Goal: Task Accomplishment & Management: Use online tool/utility

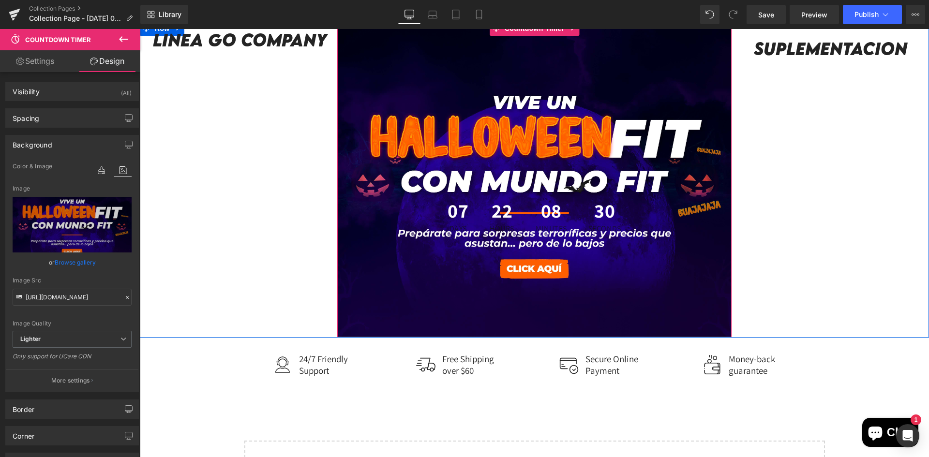
scroll to position [401, 0]
click at [424, 173] on div "351px" at bounding box center [534, 106] width 395 height 170
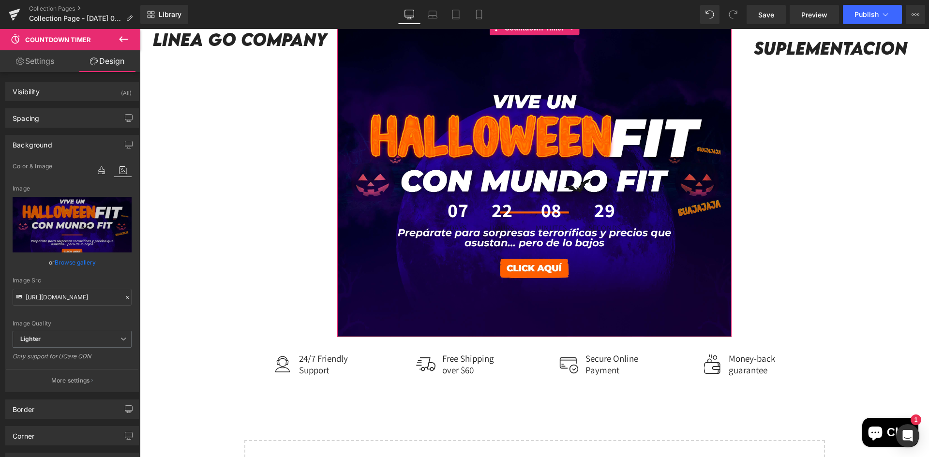
click at [69, 260] on link "Browse gallery" at bounding box center [75, 262] width 41 height 17
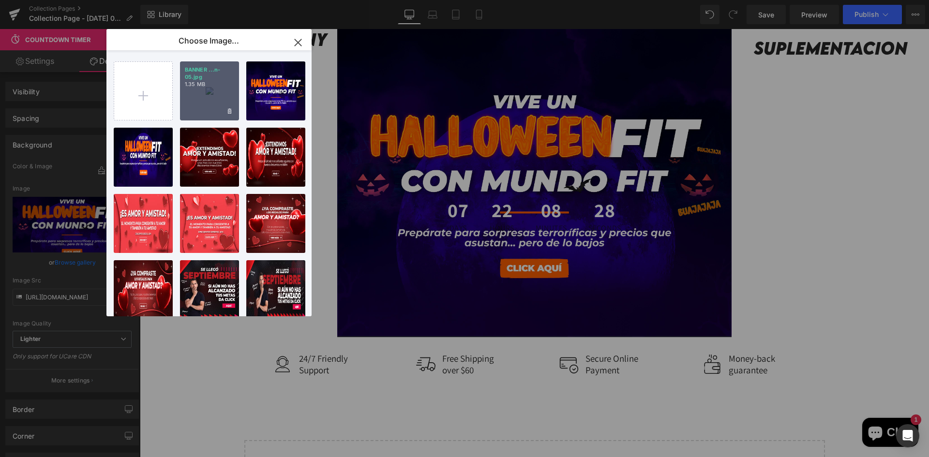
click at [185, 103] on div "BANNER ...n-05.jpg 1.35 MB" at bounding box center [209, 90] width 59 height 59
type input "[URL][DOMAIN_NAME]"
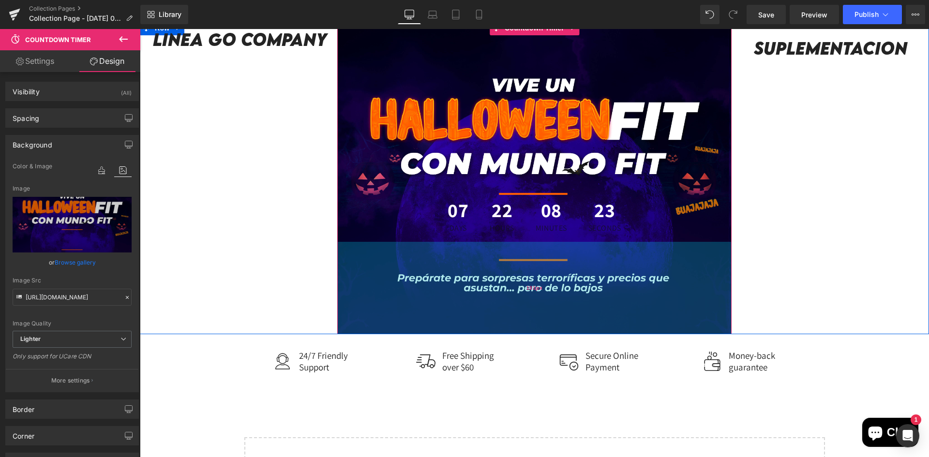
drag, startPoint x: 562, startPoint y: 293, endPoint x: 555, endPoint y: 290, distance: 7.8
click at [555, 290] on div "191px" at bounding box center [534, 288] width 395 height 92
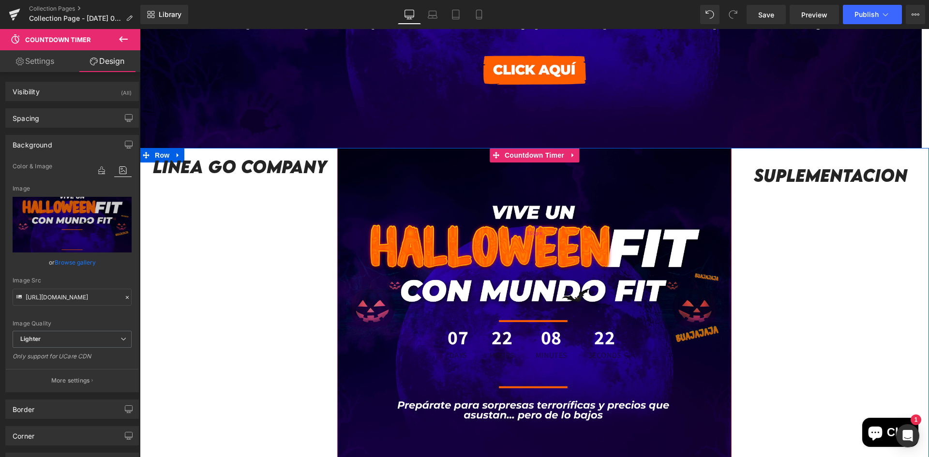
scroll to position [256, 0]
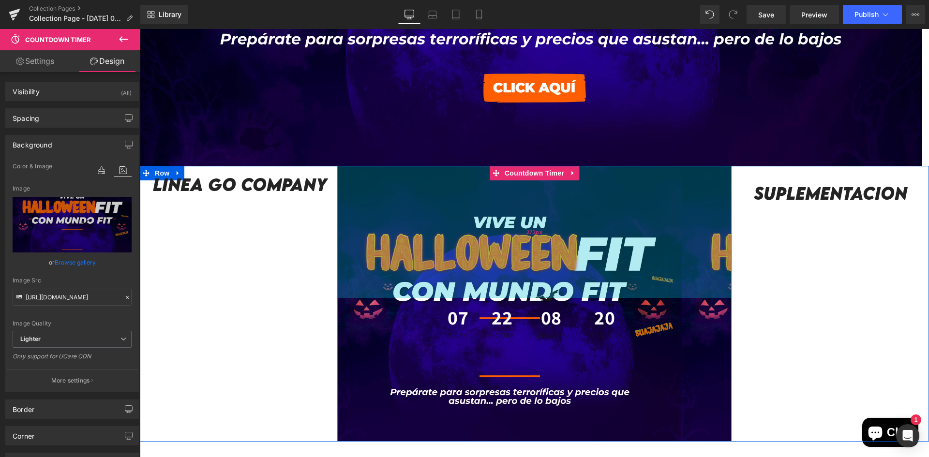
drag, startPoint x: 535, startPoint y: 294, endPoint x: 540, endPoint y: 256, distance: 38.1
click at [540, 256] on div "273px" at bounding box center [534, 232] width 395 height 132
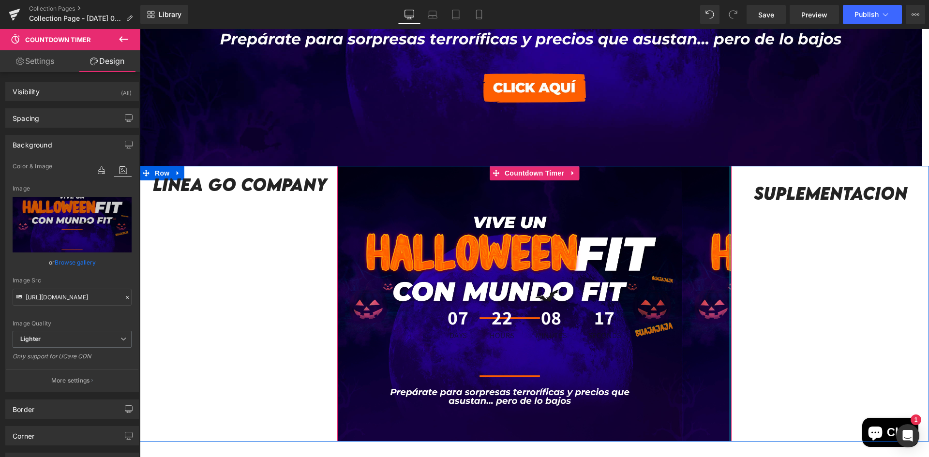
drag, startPoint x: 727, startPoint y: 300, endPoint x: 763, endPoint y: 299, distance: 36.3
click at [763, 299] on div "Linea GO company Heading Row Row 07 Days 22 Hours 08 Minutes 17 Seconds Countdo…" at bounding box center [534, 304] width 789 height 276
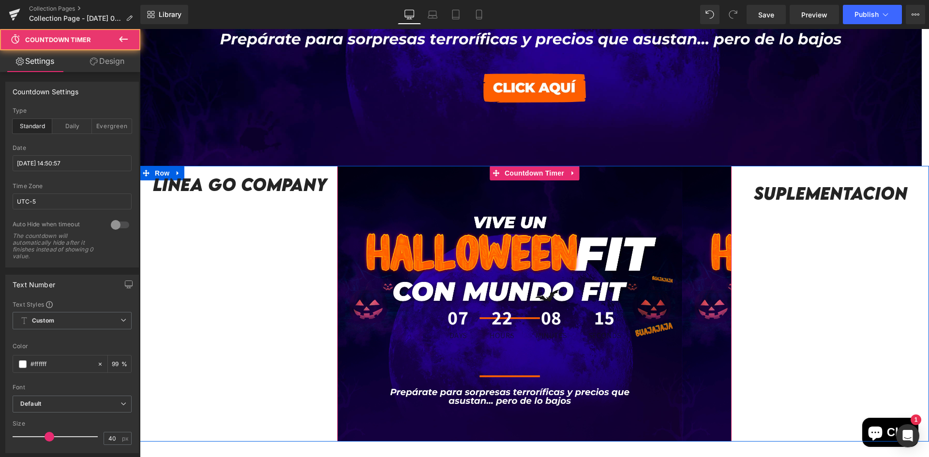
click at [722, 301] on div "07 Days 22 Hours 08 Minutes 15 Seconds" at bounding box center [534, 323] width 395 height 51
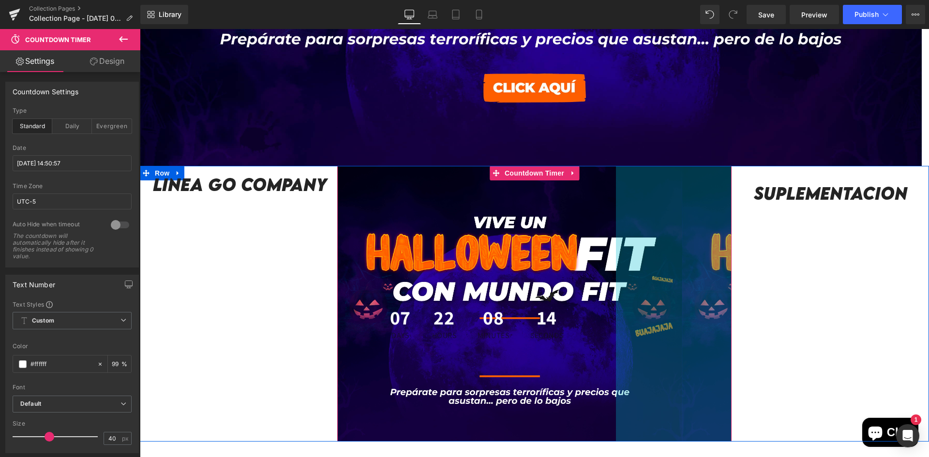
drag, startPoint x: 730, startPoint y: 301, endPoint x: 570, endPoint y: 308, distance: 159.9
click at [616, 308] on div "239px" at bounding box center [674, 304] width 116 height 276
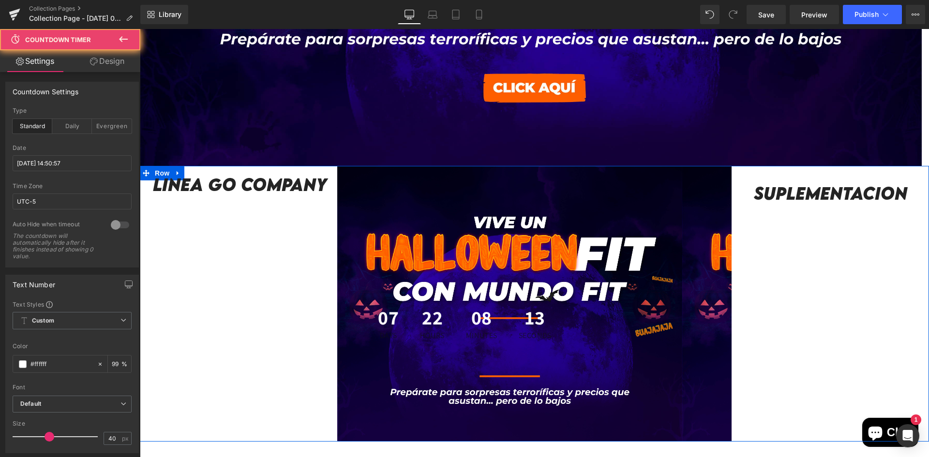
drag, startPoint x: 570, startPoint y: 308, endPoint x: 779, endPoint y: 310, distance: 209.1
click at [779, 310] on div "Linea GO company Heading Row Row 07 Days 22 Hours 08 Minutes 13 Seconds Countdo…" at bounding box center [534, 304] width 789 height 276
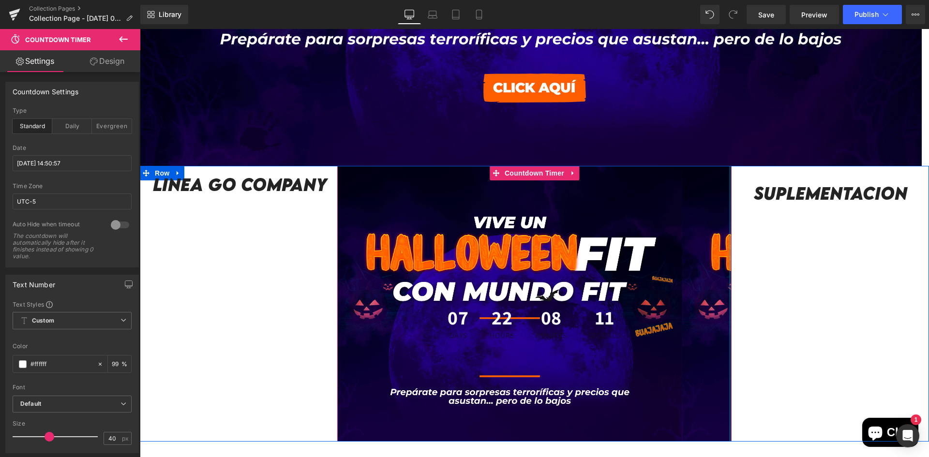
drag, startPoint x: 662, startPoint y: 312, endPoint x: 804, endPoint y: 311, distance: 142.3
click at [804, 311] on div "Linea GO company Heading Row Row 07 Days 22 Hours 08 Minutes 11 Seconds Countdo…" at bounding box center [534, 304] width 789 height 276
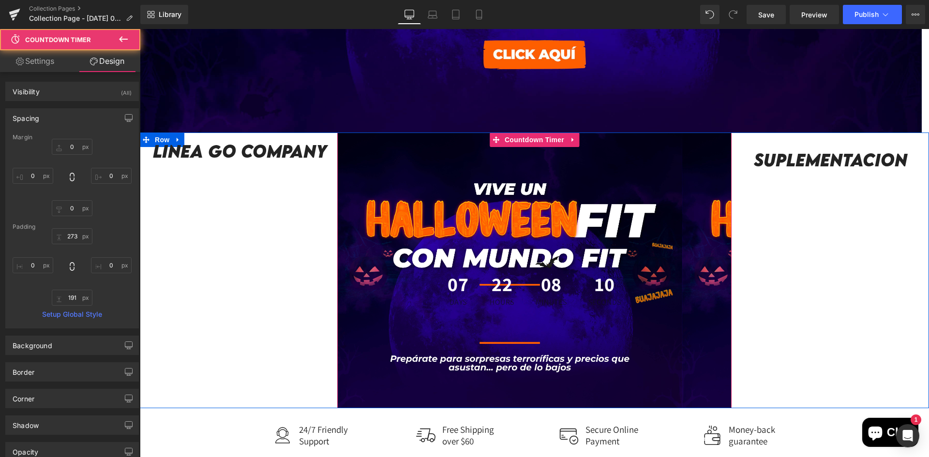
scroll to position [304, 0]
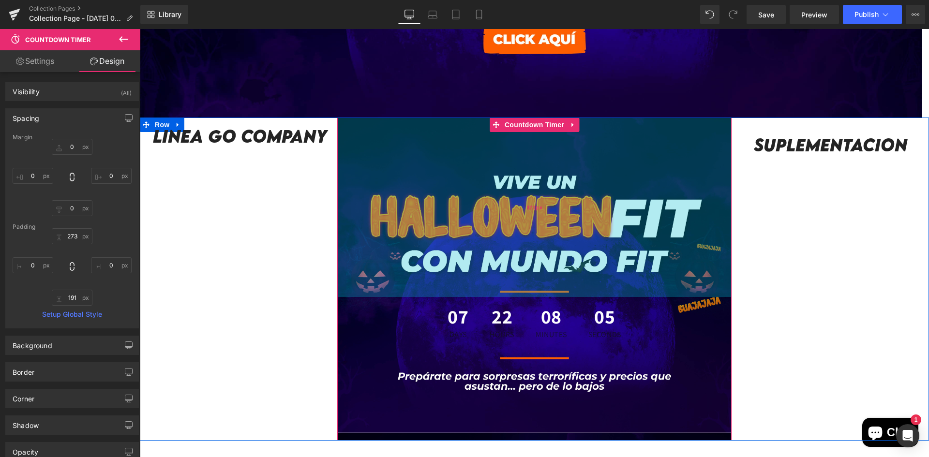
drag, startPoint x: 506, startPoint y: 241, endPoint x: 519, endPoint y: 286, distance: 46.4
click at [519, 286] on div "371px" at bounding box center [534, 208] width 395 height 180
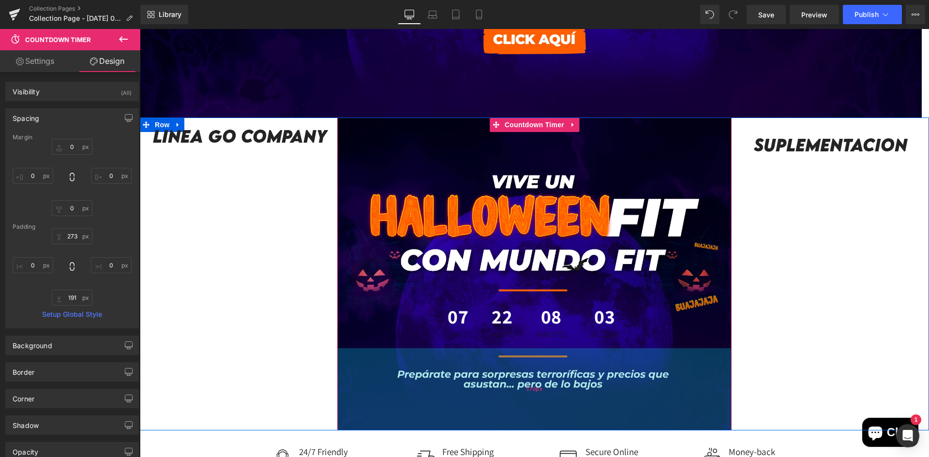
drag, startPoint x: 557, startPoint y: 413, endPoint x: 558, endPoint y: 403, distance: 10.2
click at [558, 403] on div "170px" at bounding box center [534, 389] width 395 height 82
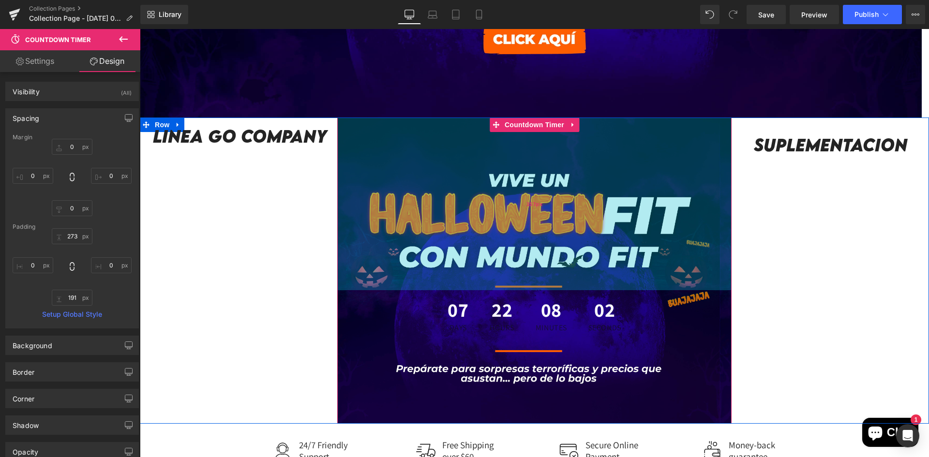
click at [558, 271] on div "357px" at bounding box center [534, 204] width 395 height 173
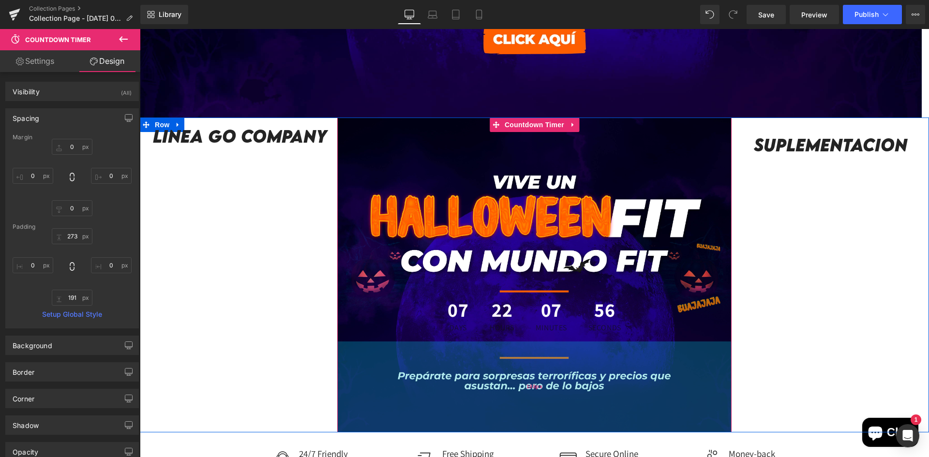
drag, startPoint x: 554, startPoint y: 349, endPoint x: 557, endPoint y: 358, distance: 9.2
click at [557, 358] on div "188px" at bounding box center [534, 387] width 395 height 91
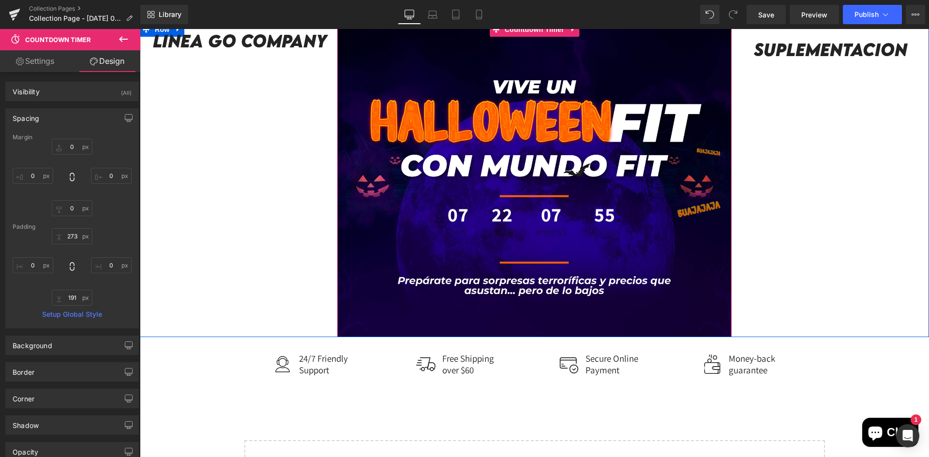
scroll to position [401, 0]
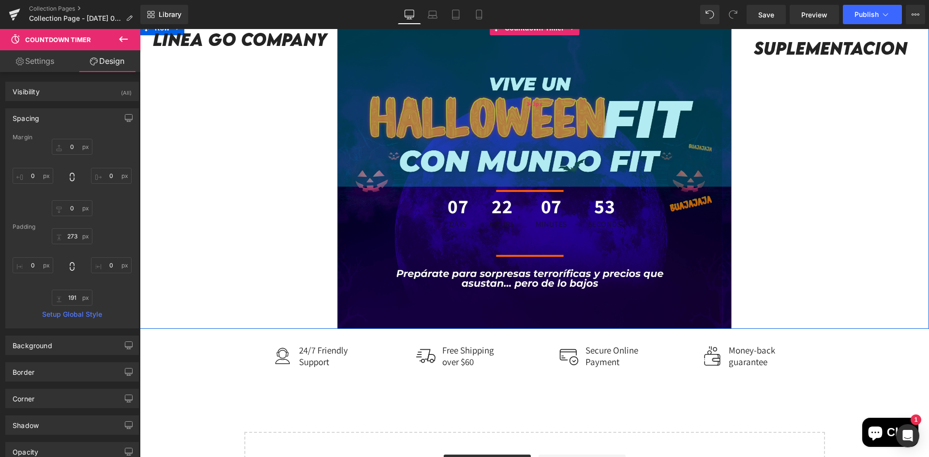
drag, startPoint x: 500, startPoint y: 188, endPoint x: 500, endPoint y: 181, distance: 6.8
click at [500, 181] on div "343px" at bounding box center [534, 104] width 395 height 166
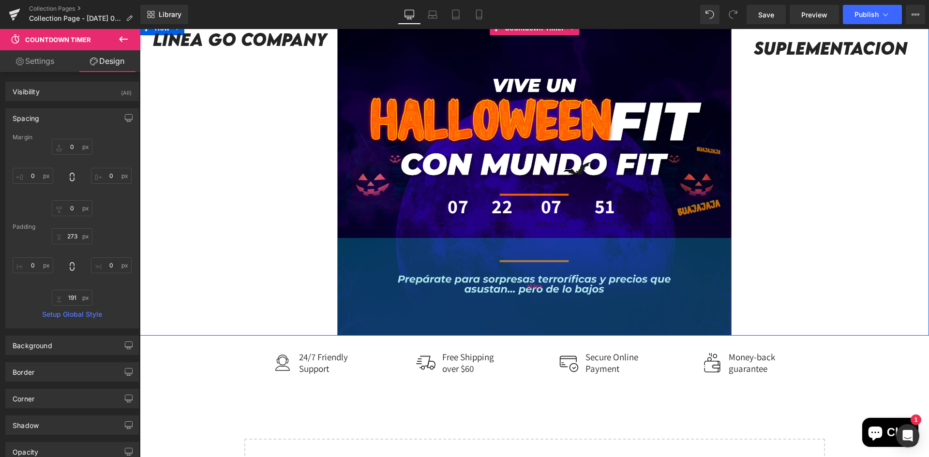
drag, startPoint x: 513, startPoint y: 282, endPoint x: 515, endPoint y: 289, distance: 7.7
click at [515, 289] on div "202px" at bounding box center [534, 287] width 395 height 98
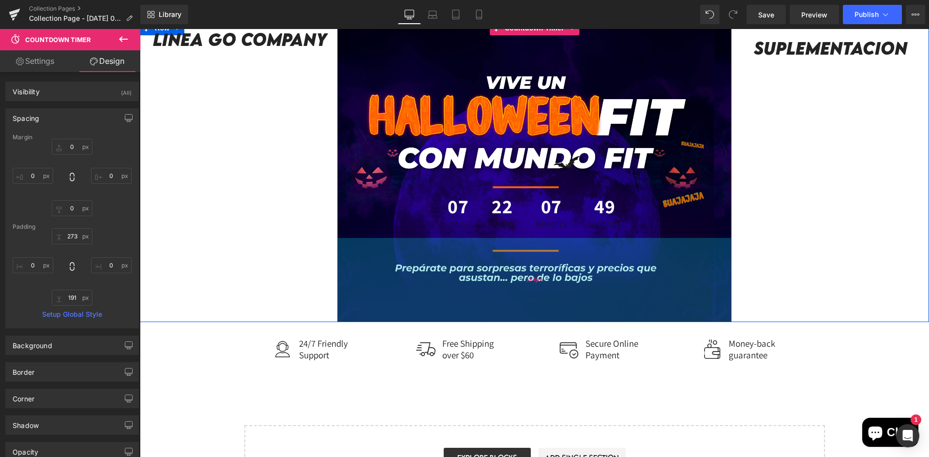
drag, startPoint x: 474, startPoint y: 302, endPoint x: 474, endPoint y: 289, distance: 13.6
click at [474, 289] on div "174px" at bounding box center [534, 280] width 395 height 84
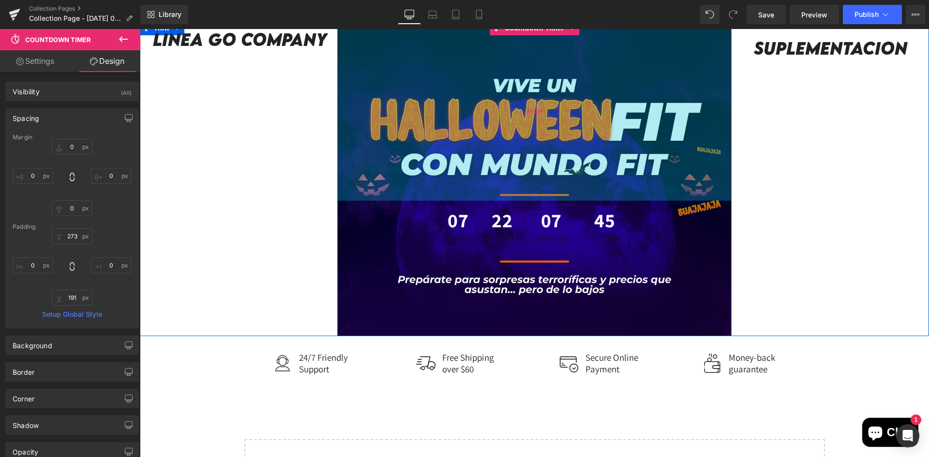
drag, startPoint x: 513, startPoint y: 158, endPoint x: 521, endPoint y: 172, distance: 16.3
click at [521, 172] on div "372px" at bounding box center [534, 111] width 395 height 180
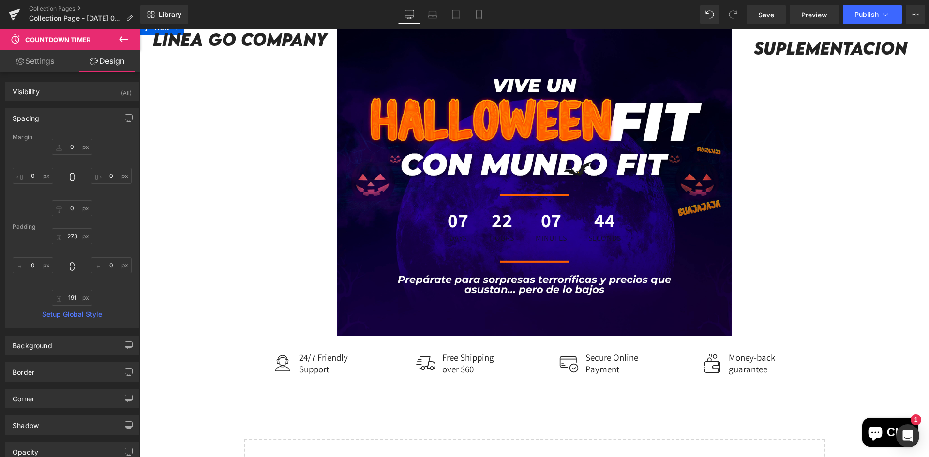
click at [804, 184] on div "Linea GO company Heading Row Row 07 Days 22 Hours 07 Minutes 44 Seconds Countdo…" at bounding box center [534, 179] width 789 height 316
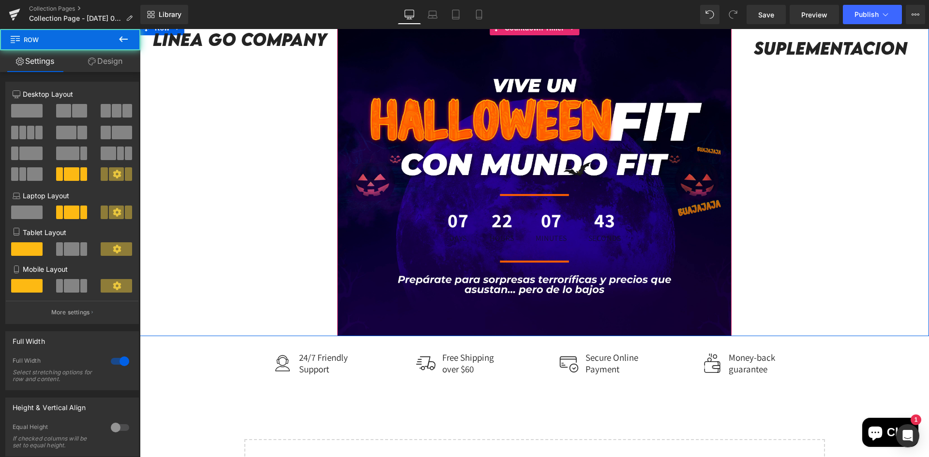
click at [467, 242] on div "07 Days" at bounding box center [458, 226] width 40 height 51
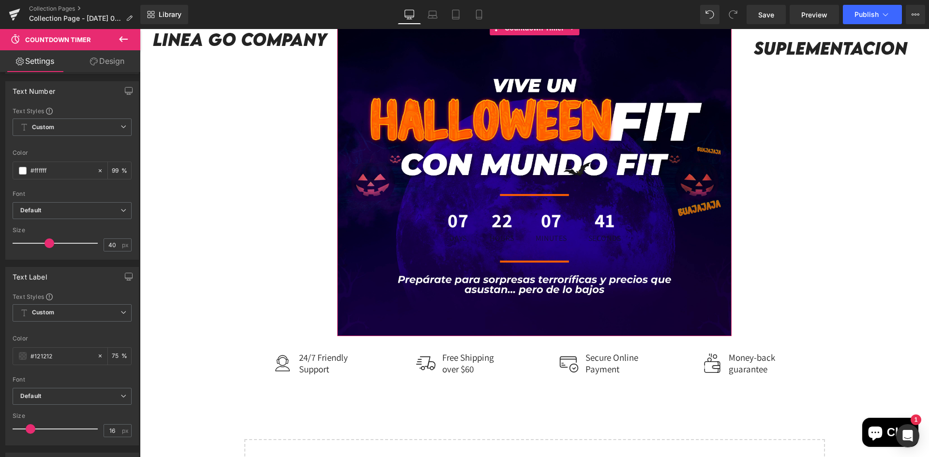
scroll to position [290, 0]
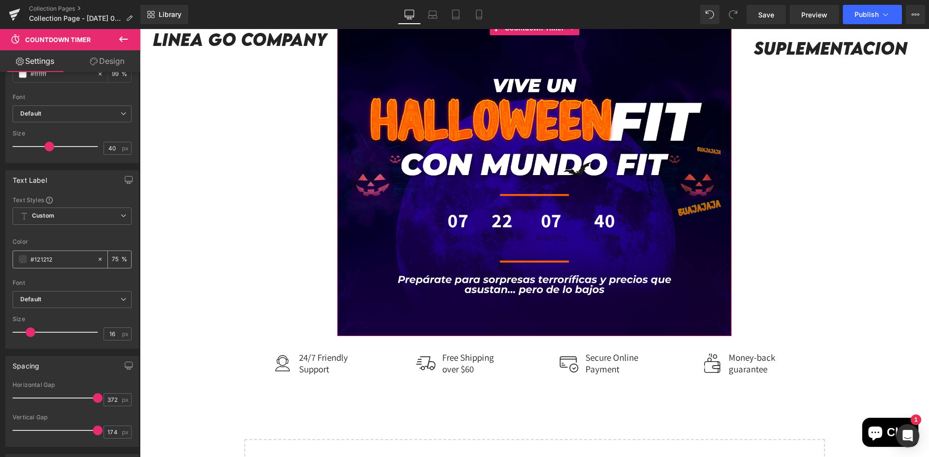
click at [70, 263] on input "#121212" at bounding box center [61, 259] width 62 height 11
click at [19, 263] on div "#121212" at bounding box center [55, 259] width 84 height 17
click at [23, 259] on span at bounding box center [23, 260] width 8 height 8
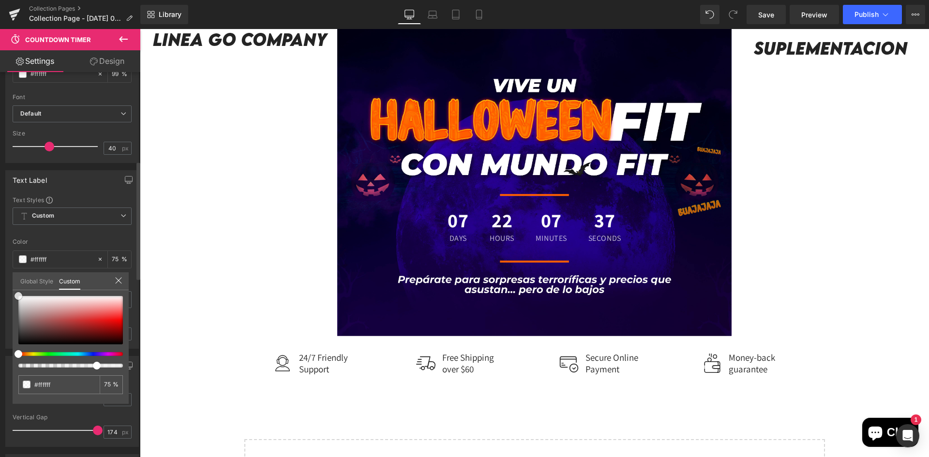
drag, startPoint x: 36, startPoint y: 327, endPoint x: 9, endPoint y: 293, distance: 43.0
click at [9, 293] on div "Text Label Text Styles Custom Custom Setup Global Style Custom Setup Global Sty…" at bounding box center [72, 256] width 145 height 186
click at [730, 275] on body "Ir directamente al contenido Tu carrito esta vacío Seguir comprando ¿Tienes una…" at bounding box center [534, 137] width 789 height 1018
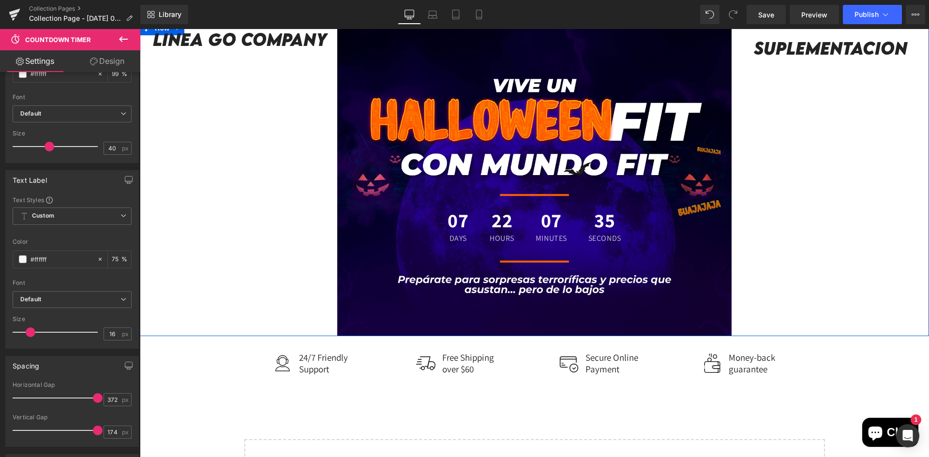
click at [844, 256] on div "Linea GO company Heading Row Row 07 Days 22 Hours 07 Minutes 35 Seconds Countdo…" at bounding box center [534, 179] width 789 height 316
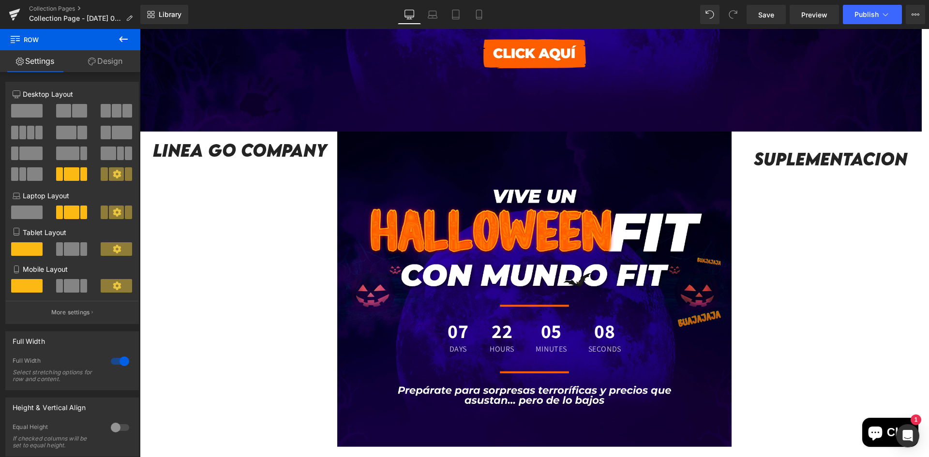
click at [120, 39] on icon at bounding box center [123, 39] width 9 height 6
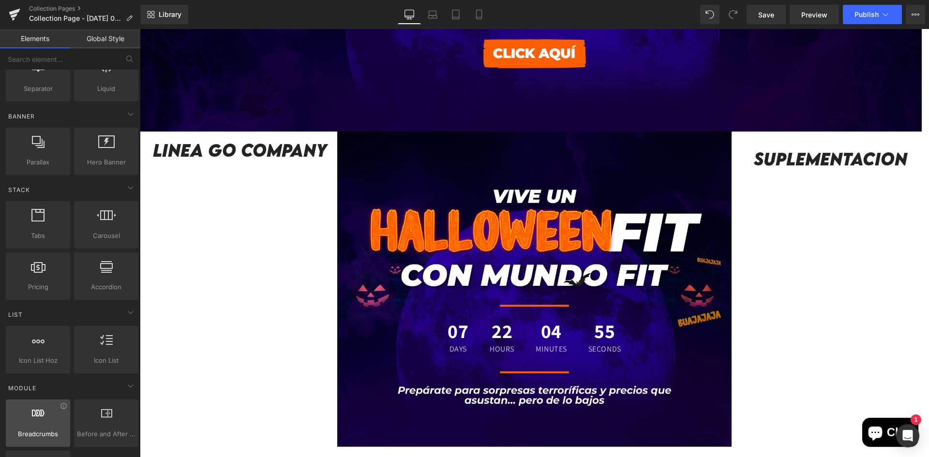
scroll to position [0, 0]
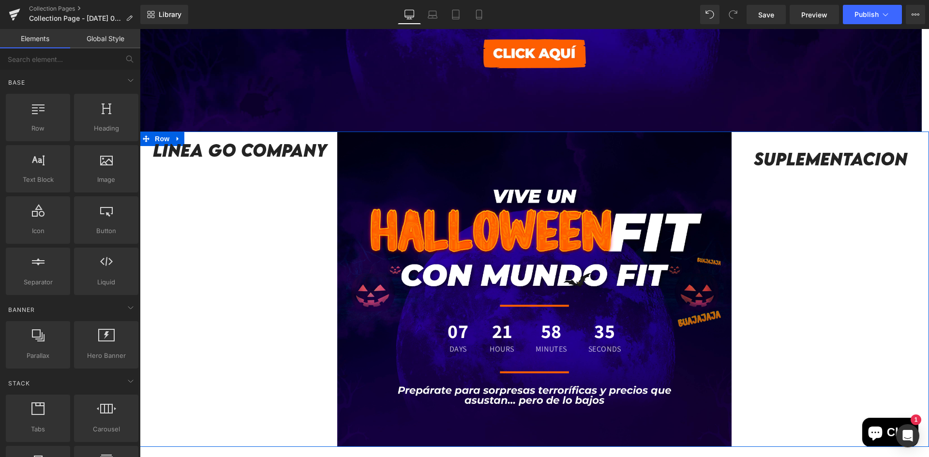
click at [285, 290] on div "Linea GO company Heading Row Row 07 Days 21 Hours 58 Minutes 35 Seconds Countdo…" at bounding box center [534, 290] width 789 height 316
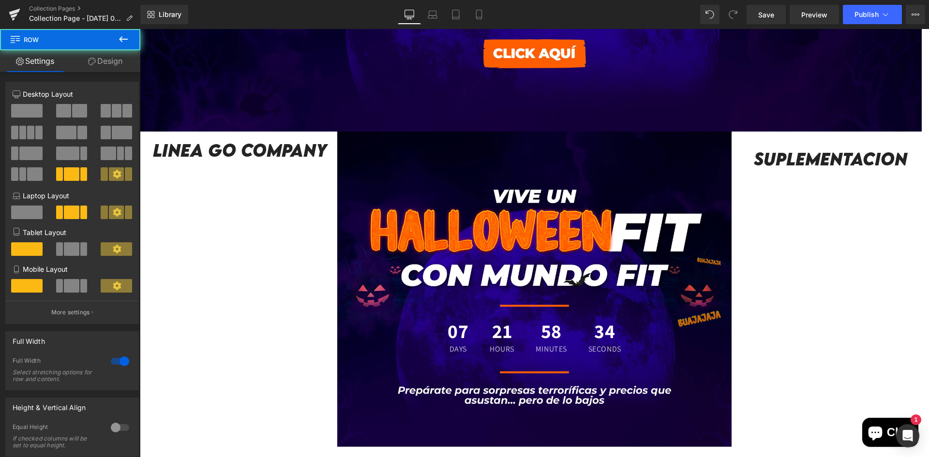
click at [180, 180] on div "Linea GO company Heading Row Row 07 Days 21 Hours 58 Minutes 34 Seconds Countdo…" at bounding box center [534, 290] width 789 height 316
click at [122, 42] on icon at bounding box center [123, 39] width 9 height 6
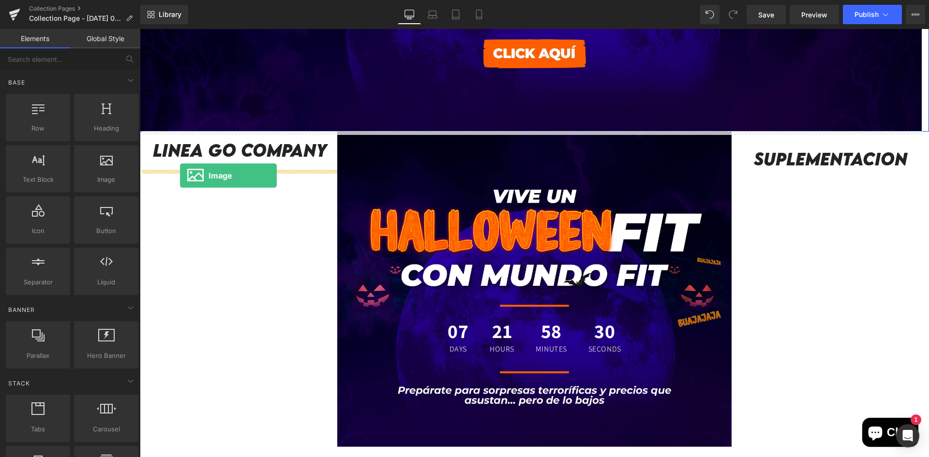
drag, startPoint x: 255, startPoint y: 210, endPoint x: 180, endPoint y: 176, distance: 82.3
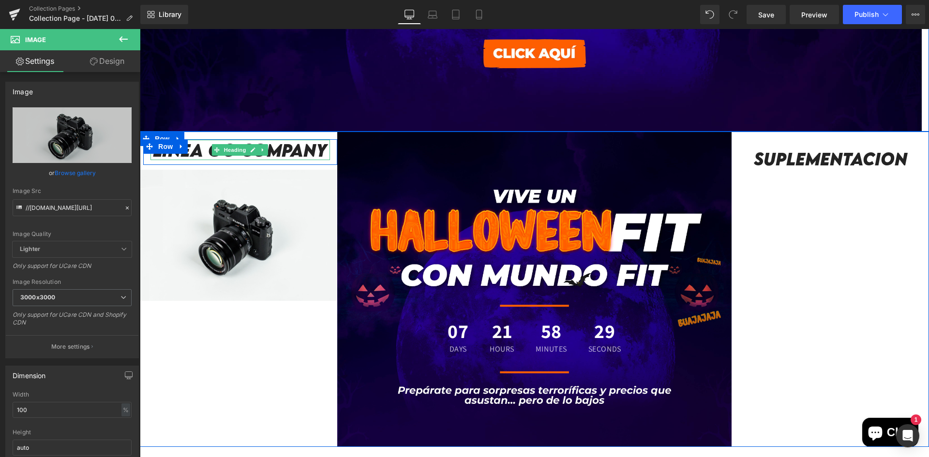
click at [264, 150] on icon at bounding box center [263, 150] width 5 height 6
click at [266, 151] on icon at bounding box center [268, 149] width 5 height 5
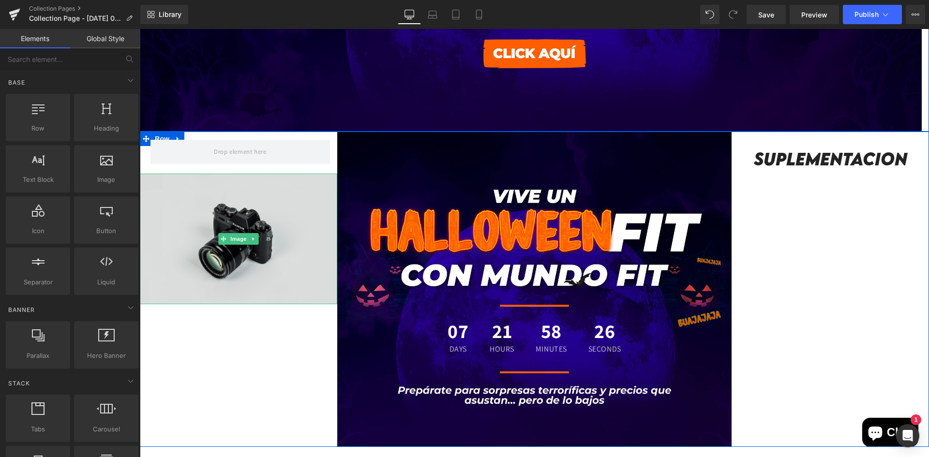
click at [276, 221] on img at bounding box center [238, 239] width 197 height 131
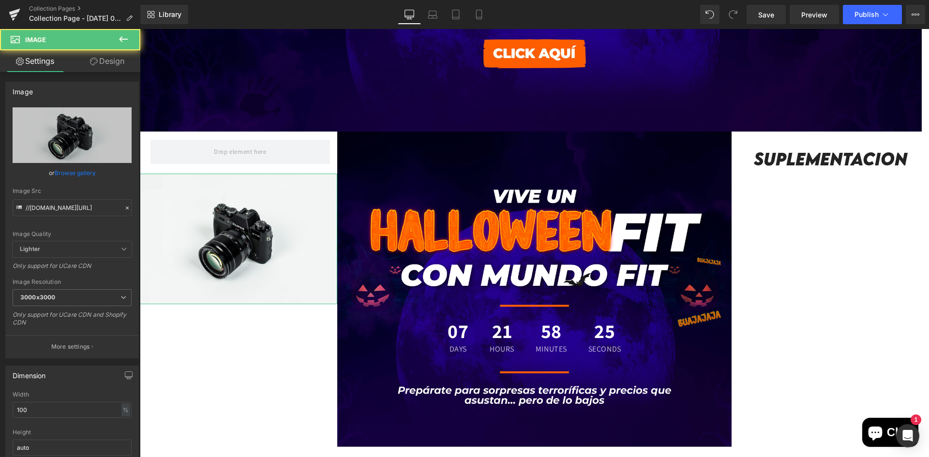
drag, startPoint x: 84, startPoint y: 176, endPoint x: 86, endPoint y: 167, distance: 8.8
click at [84, 176] on link "Browse gallery" at bounding box center [75, 173] width 41 height 17
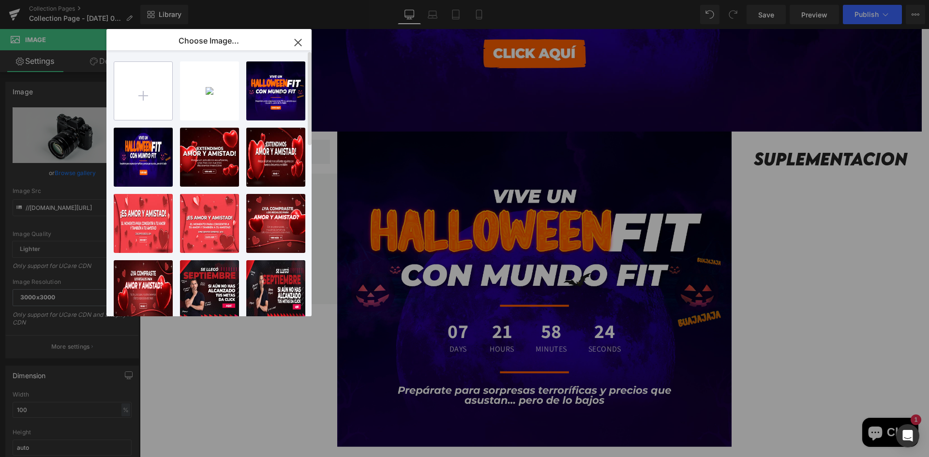
click at [165, 94] on input "file" at bounding box center [143, 91] width 58 height 58
type input "C:\fakepath\BANNER [DATE]-06.jpg"
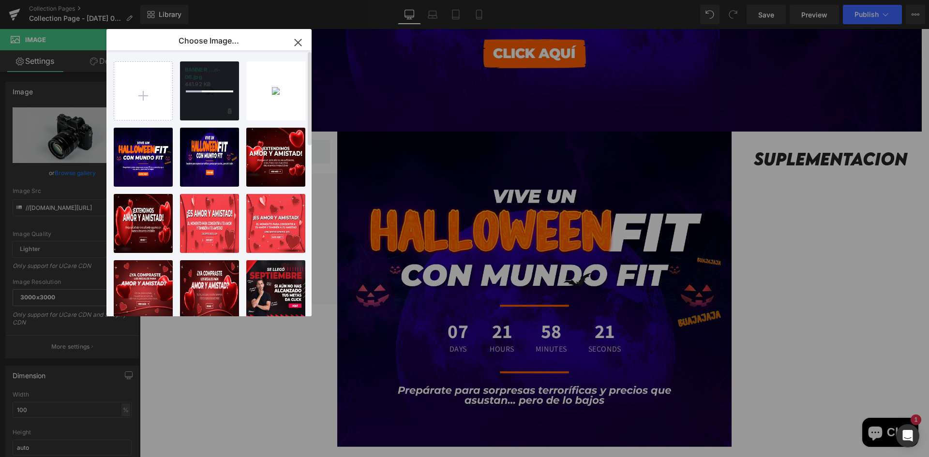
click at [221, 114] on div at bounding box center [209, 90] width 59 height 59
drag, startPoint x: 210, startPoint y: 106, endPoint x: 69, endPoint y: 76, distance: 143.5
click at [210, 106] on div "BANNER ...n-06.jpg 441.92 KB" at bounding box center [209, 90] width 59 height 59
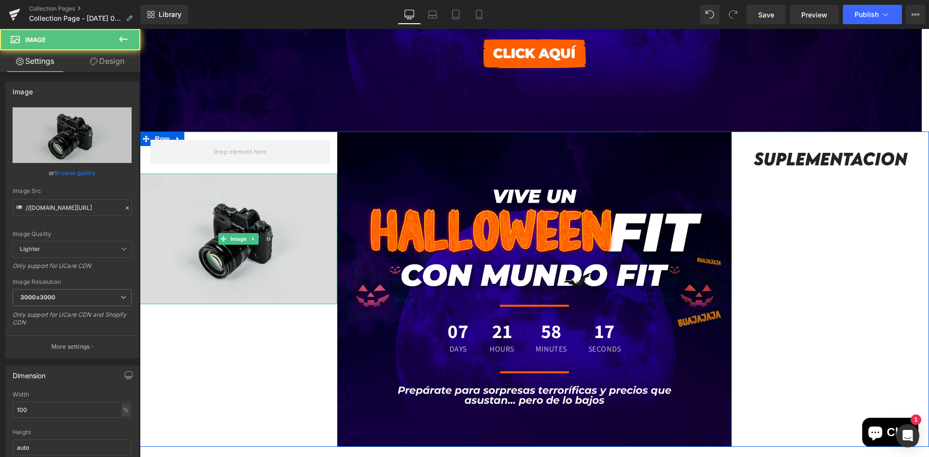
click at [239, 231] on img at bounding box center [238, 239] width 197 height 131
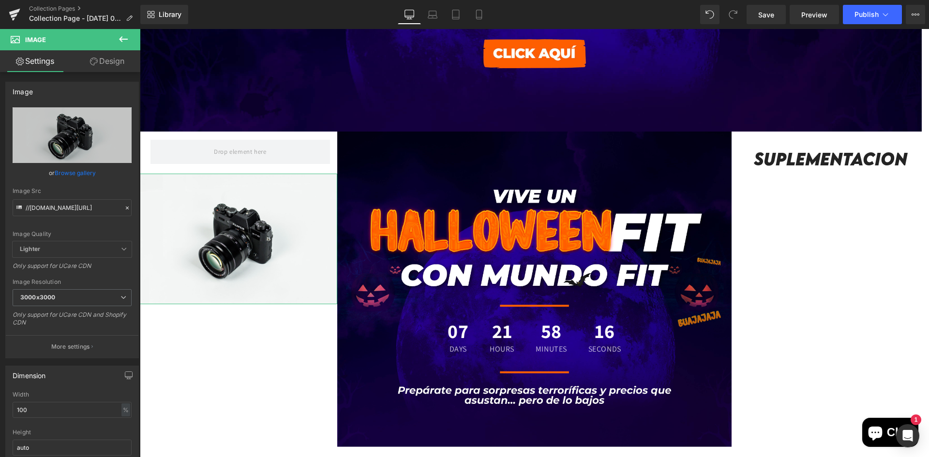
click at [73, 167] on link "Browse gallery" at bounding box center [75, 173] width 41 height 17
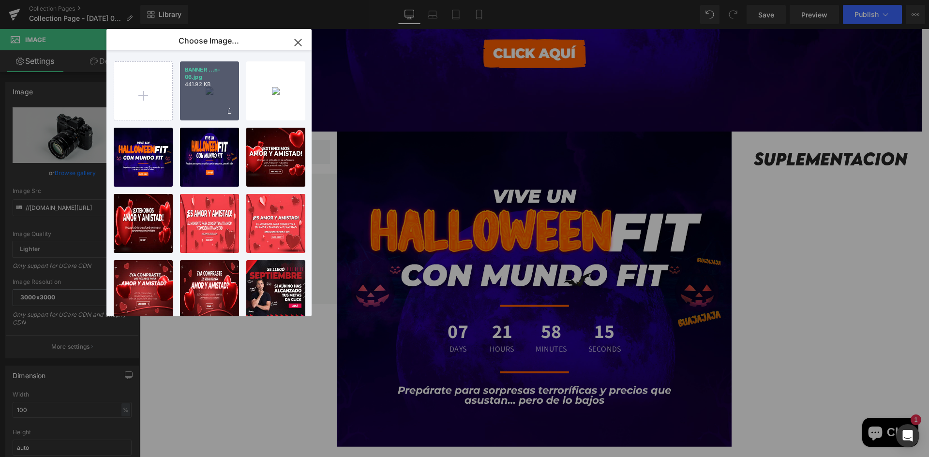
click at [216, 89] on div "BANNER ...n-06.jpg 441.92 KB" at bounding box center [209, 90] width 59 height 59
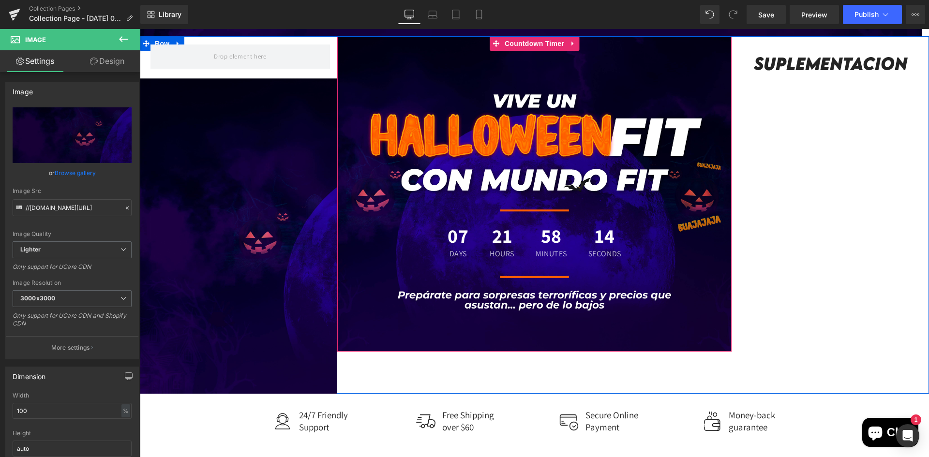
scroll to position [387, 0]
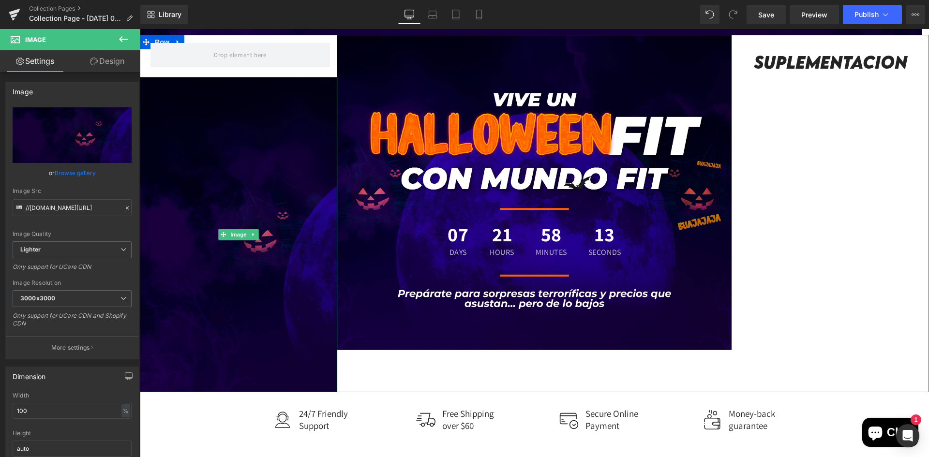
click at [296, 383] on img at bounding box center [238, 235] width 197 height 316
click at [247, 380] on img at bounding box center [238, 235] width 197 height 316
drag, startPoint x: 233, startPoint y: 392, endPoint x: 233, endPoint y: 373, distance: 18.9
click at [233, 377] on div "Image" at bounding box center [238, 235] width 197 height 316
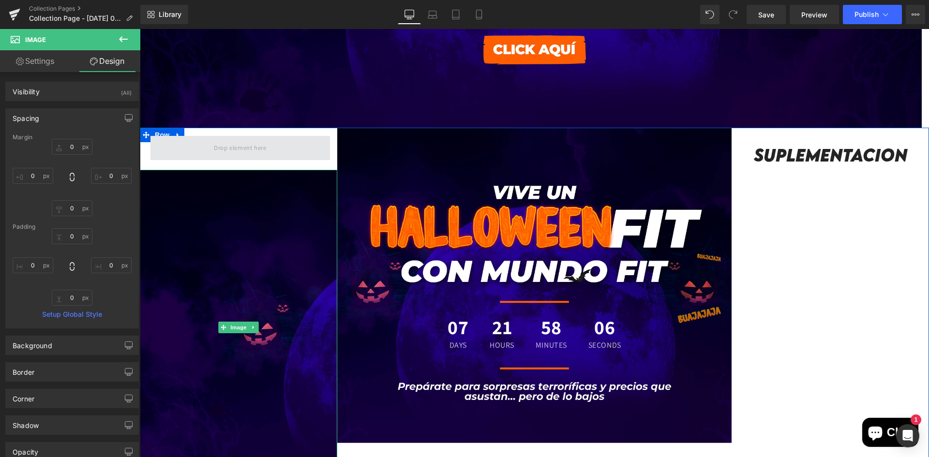
scroll to position [290, 0]
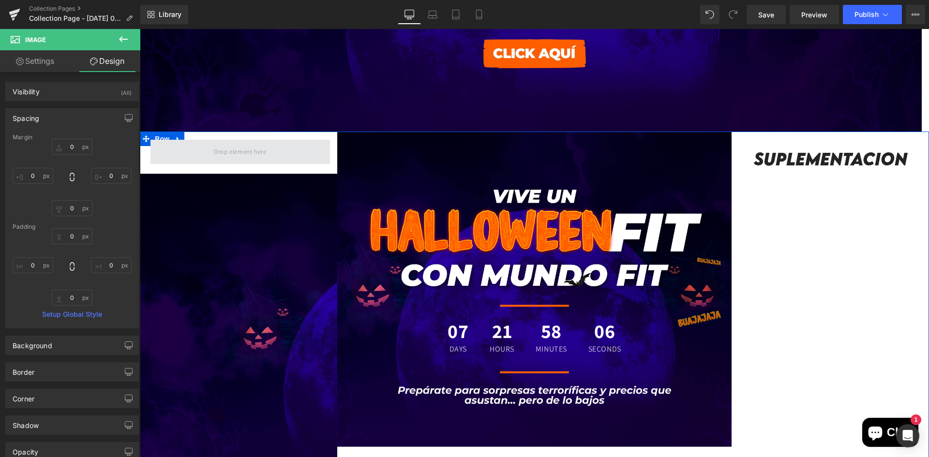
click at [223, 151] on span at bounding box center [240, 152] width 59 height 16
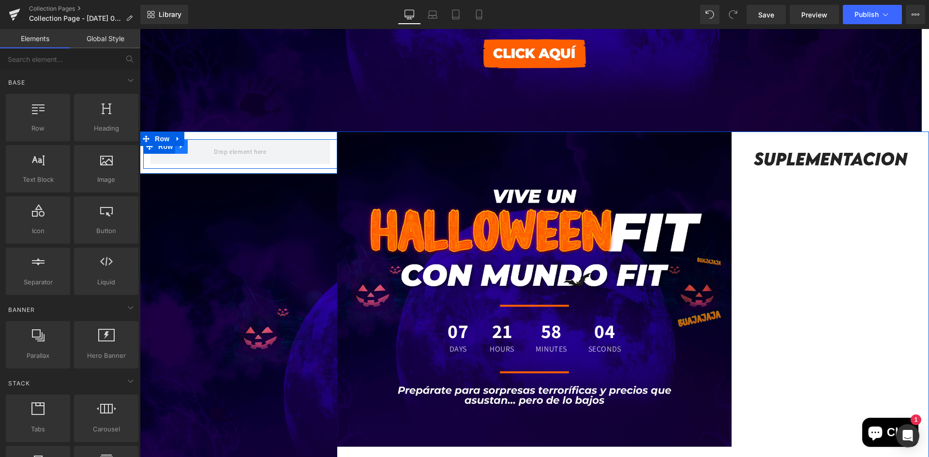
click at [180, 148] on icon at bounding box center [181, 146] width 7 height 7
click at [205, 148] on icon at bounding box center [206, 146] width 7 height 7
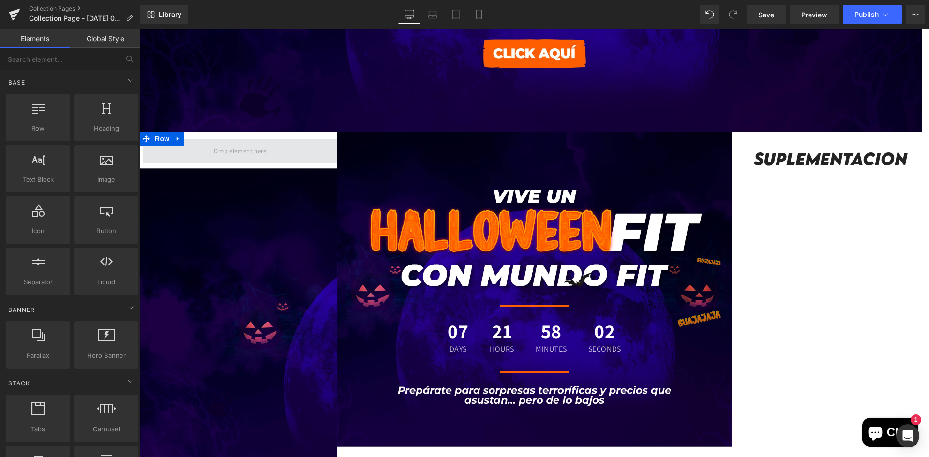
click at [211, 150] on span at bounding box center [240, 151] width 59 height 16
click at [178, 139] on icon at bounding box center [178, 138] width 7 height 7
click at [200, 140] on icon at bounding box center [203, 138] width 7 height 7
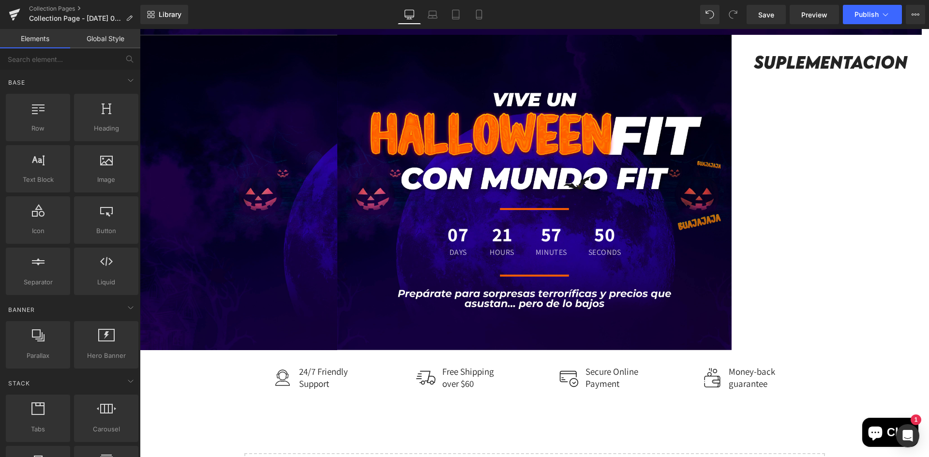
scroll to position [339, 0]
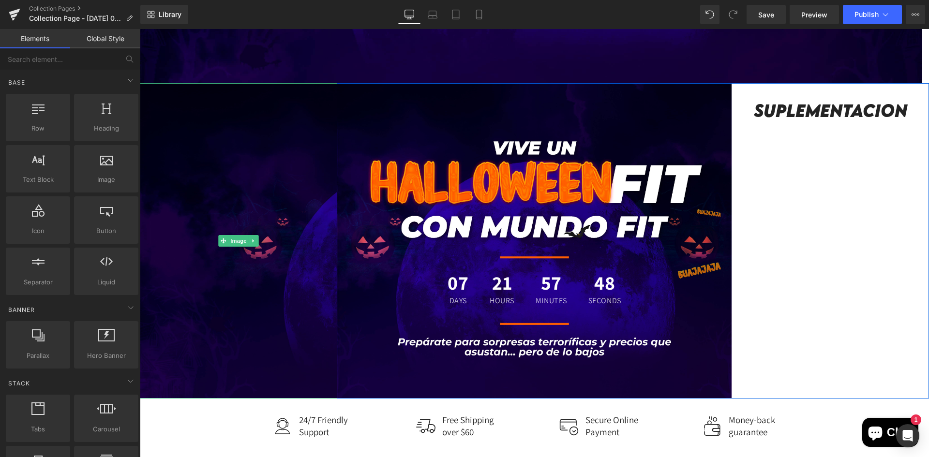
click at [311, 280] on img at bounding box center [238, 241] width 197 height 316
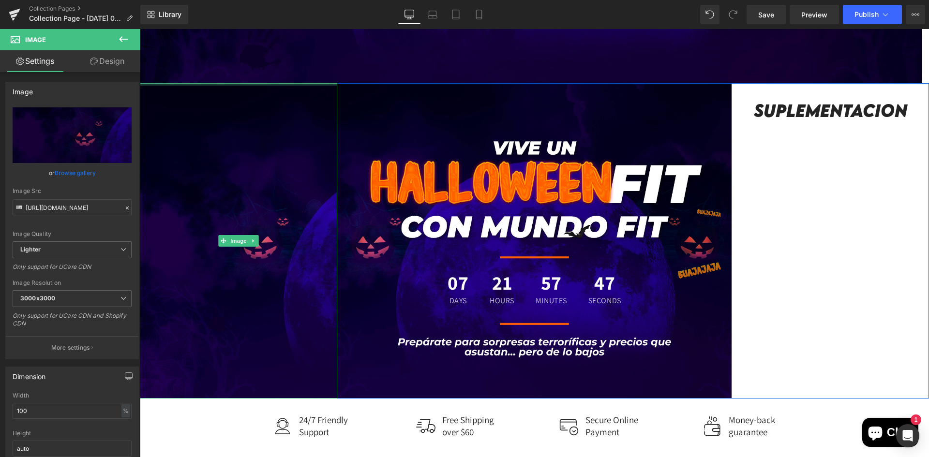
drag, startPoint x: 232, startPoint y: 84, endPoint x: 232, endPoint y: 76, distance: 7.7
click at [232, 77] on div "Image Row Image 07 Days 21 Hours 57 Minutes 47 Seconds Countdown Timer 174px su…" at bounding box center [534, 170] width 789 height 823
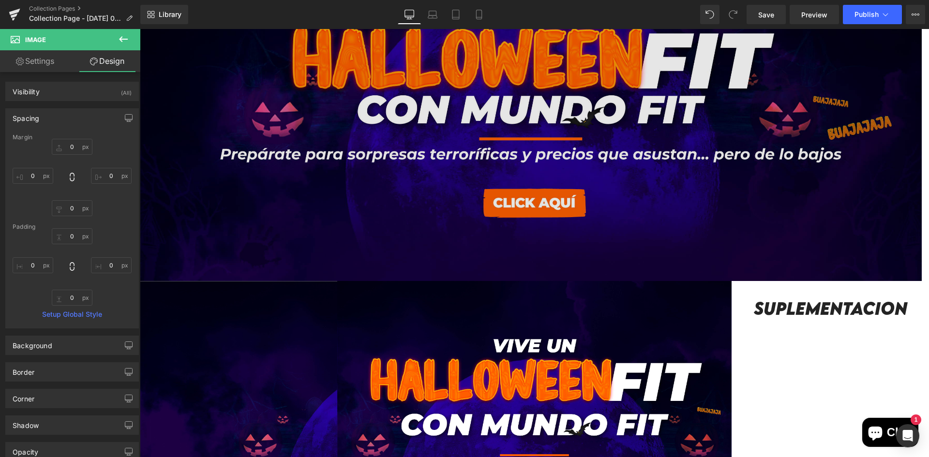
scroll to position [0, 0]
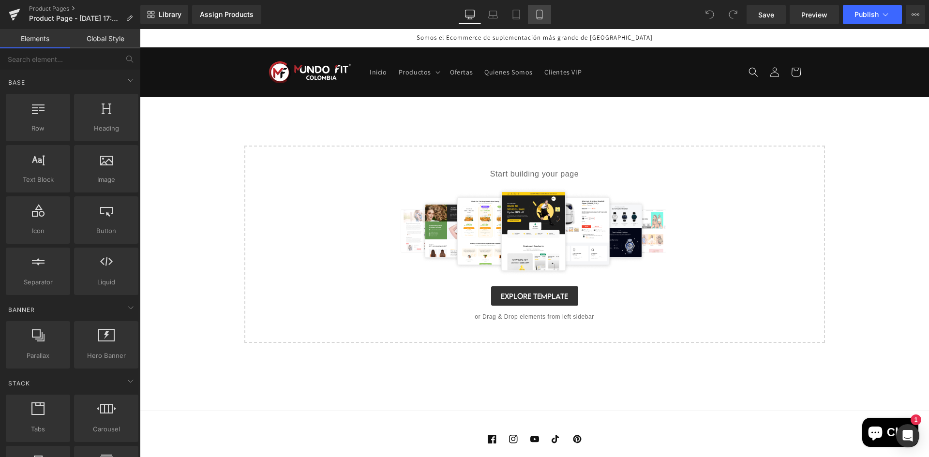
click at [541, 14] on icon at bounding box center [540, 15] width 10 height 10
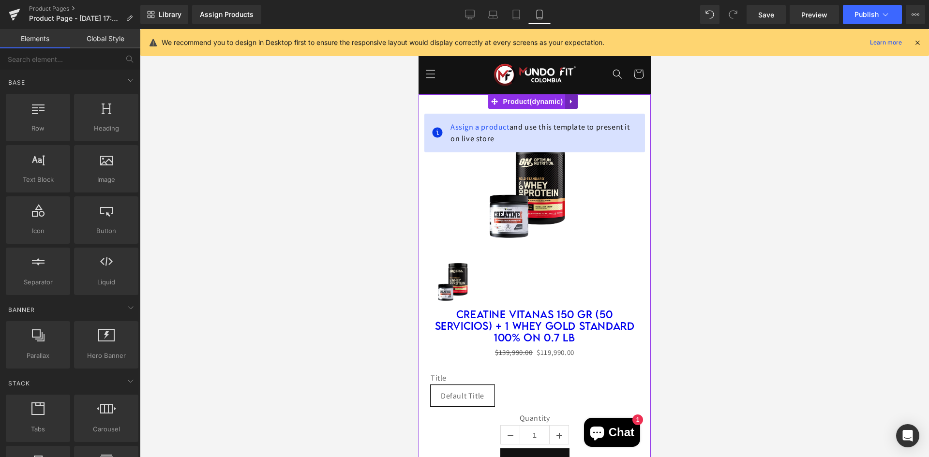
click at [569, 98] on icon at bounding box center [571, 101] width 7 height 7
click at [579, 98] on icon at bounding box center [577, 101] width 7 height 7
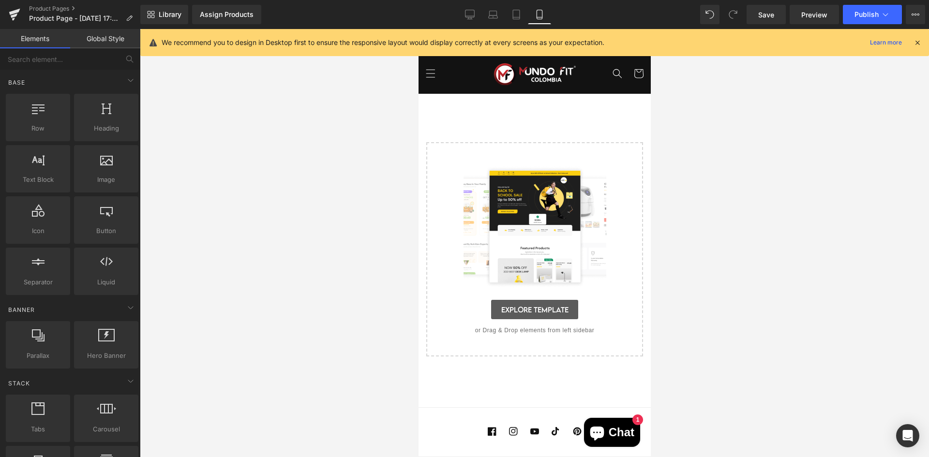
scroll to position [58, 0]
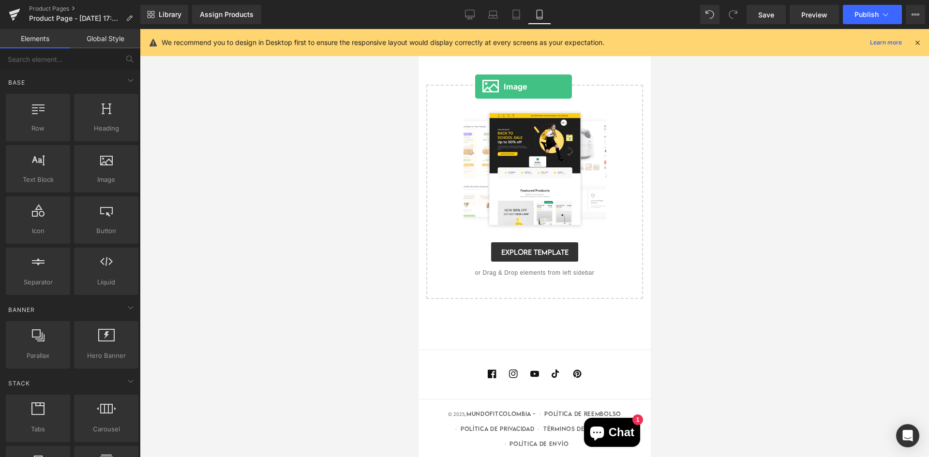
drag, startPoint x: 542, startPoint y: 208, endPoint x: 475, endPoint y: 87, distance: 138.9
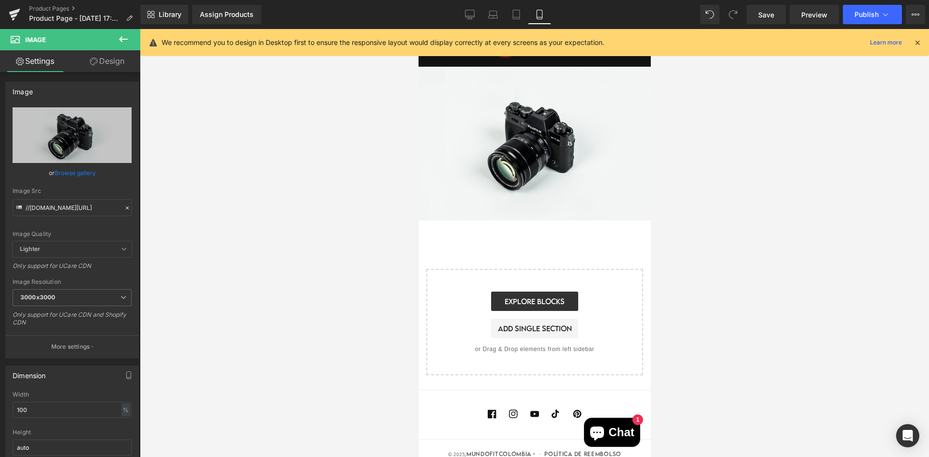
scroll to position [0, 0]
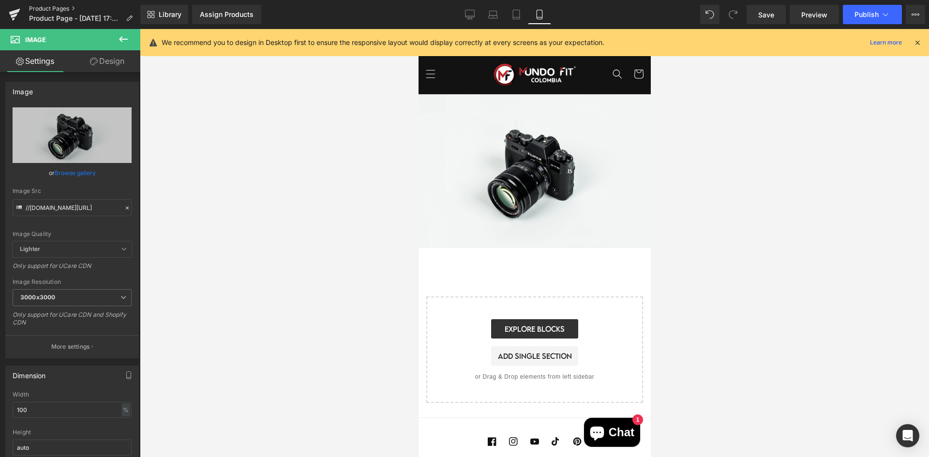
click at [52, 7] on link "Product Pages" at bounding box center [84, 9] width 111 height 8
